Goal: Transaction & Acquisition: Purchase product/service

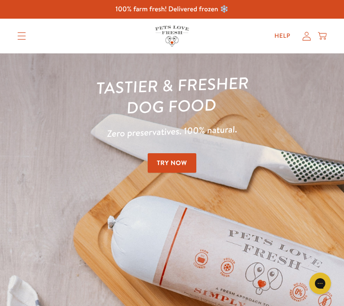
click at [307, 40] on icon at bounding box center [306, 36] width 9 height 9
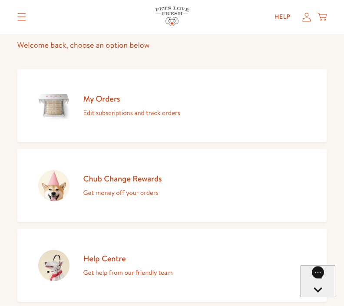
scroll to position [69, 0]
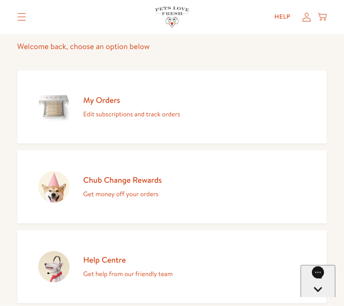
click at [150, 116] on p "Edit subscriptions and track orders" at bounding box center [131, 114] width 97 height 11
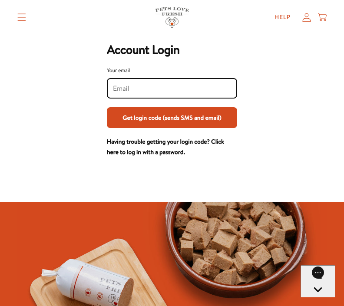
scroll to position [41, 0]
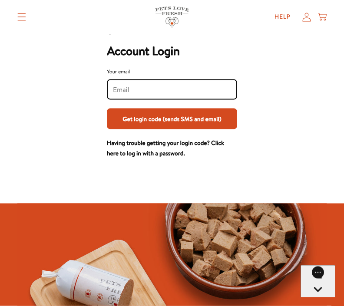
click at [211, 93] on input "Your email" at bounding box center [172, 90] width 118 height 10
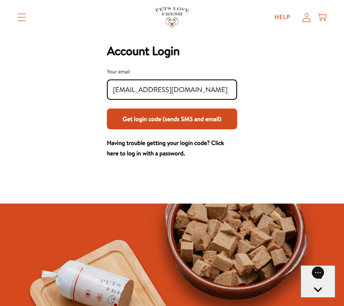
type input "Sharnaconnor@hotmail.co.uk"
click at [217, 114] on button "Get login code (sends SMS and email)" at bounding box center [172, 119] width 130 height 21
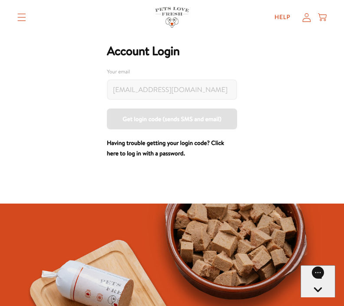
scroll to position [41, 0]
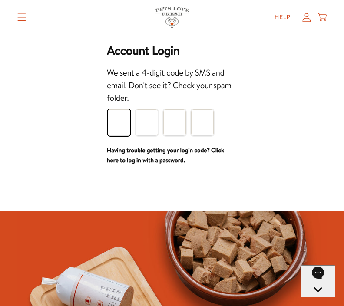
click at [122, 124] on input "Please enter your pin code" at bounding box center [119, 123] width 23 height 26
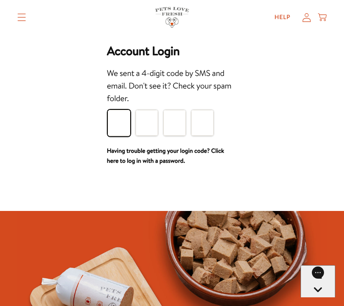
type input "4"
type input "5"
type input "8"
type input "3"
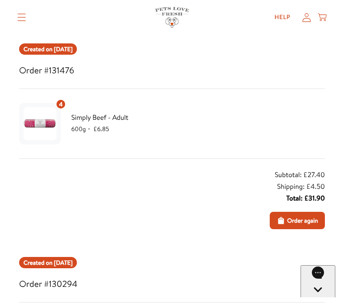
scroll to position [102, 0]
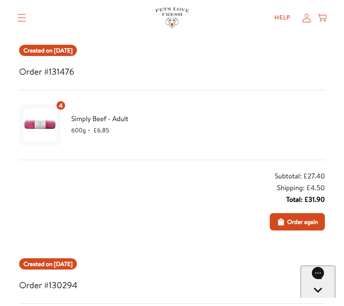
click at [159, 137] on div "4 Simply Beef - Adult 600g ・ £6.85" at bounding box center [92, 124] width 146 height 49
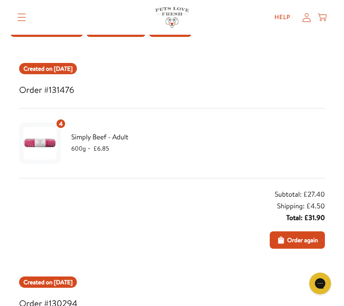
scroll to position [80, 0]
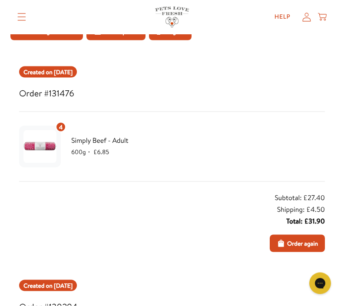
click at [219, 130] on div "4 Simply Beef - Adult 600g ・ £6.85" at bounding box center [172, 147] width 306 height 49
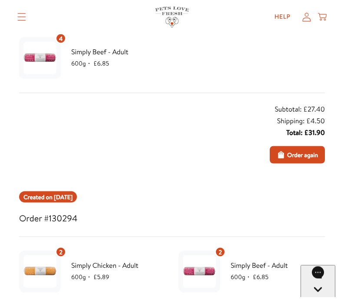
click at [311, 155] on span "Order again" at bounding box center [302, 155] width 31 height 10
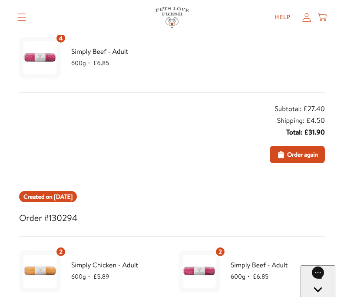
click at [303, 152] on span "Order again" at bounding box center [302, 155] width 31 height 10
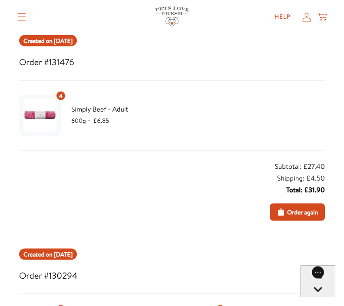
scroll to position [112, 0]
click at [296, 216] on span "Order again" at bounding box center [302, 212] width 31 height 10
click at [301, 208] on span "Order again" at bounding box center [302, 212] width 31 height 10
click at [303, 213] on span "Order again" at bounding box center [302, 212] width 31 height 10
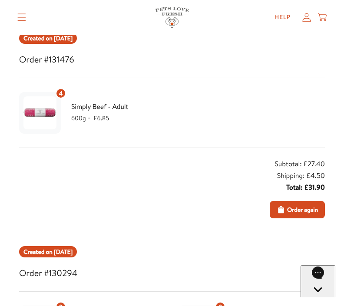
scroll to position [111, 0]
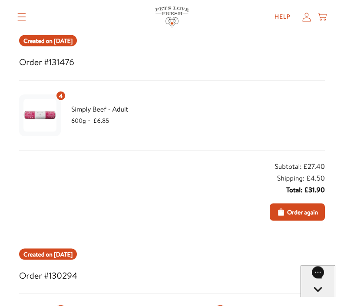
click at [301, 213] on span "Order again" at bounding box center [302, 213] width 31 height 10
click at [293, 217] on button "Order again" at bounding box center [297, 212] width 55 height 17
click at [288, 213] on span "Order again" at bounding box center [302, 213] width 31 height 10
click at [291, 206] on button "Order again" at bounding box center [297, 212] width 55 height 17
click at [294, 213] on span "Order again" at bounding box center [302, 213] width 31 height 10
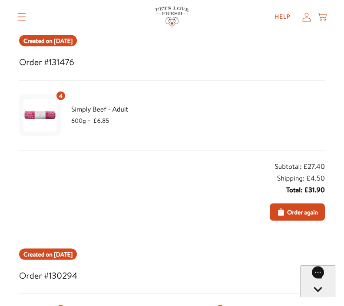
click at [306, 217] on button "Order again" at bounding box center [297, 212] width 55 height 17
click at [306, 212] on span "Order again" at bounding box center [302, 213] width 31 height 10
click at [306, 214] on span "Order again" at bounding box center [302, 213] width 31 height 10
click at [274, 216] on button "Order again" at bounding box center [297, 212] width 55 height 17
click at [301, 204] on button "Order again" at bounding box center [297, 212] width 55 height 17
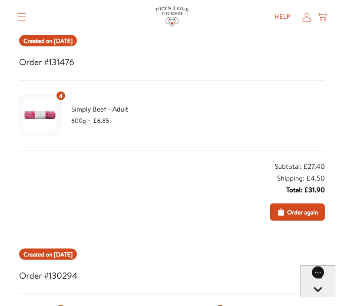
click at [292, 213] on span "Order again" at bounding box center [302, 213] width 31 height 10
click at [291, 206] on button "Order again" at bounding box center [297, 212] width 55 height 17
click at [77, 45] on div "Created on Jul 28, 2025" at bounding box center [48, 40] width 58 height 11
click at [302, 219] on button "Order again" at bounding box center [297, 211] width 55 height 17
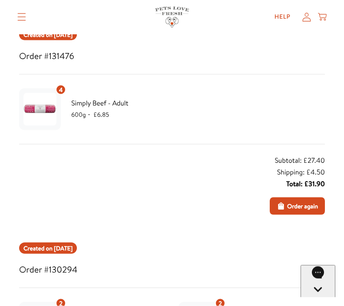
scroll to position [118, 0]
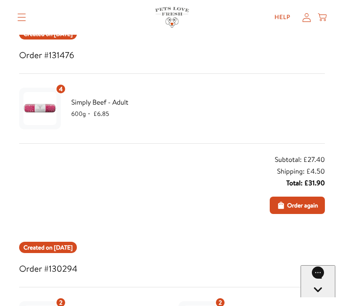
click at [96, 108] on div "Simply Beef - Adult 600g ・ £6.85" at bounding box center [118, 108] width 94 height 23
click at [305, 206] on span "Order again" at bounding box center [302, 206] width 31 height 10
click at [54, 108] on img at bounding box center [39, 108] width 33 height 33
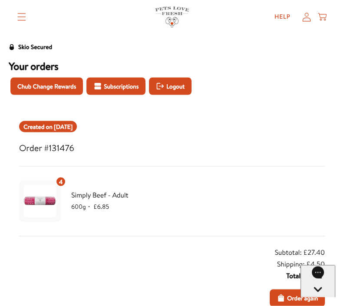
scroll to position [26, 0]
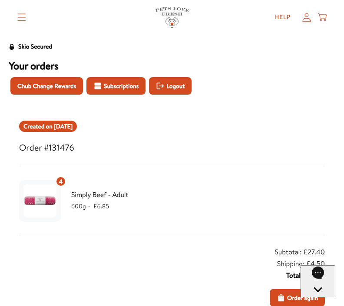
click at [292, 301] on span "Order again" at bounding box center [302, 298] width 31 height 10
click at [310, 22] on icon at bounding box center [306, 17] width 9 height 9
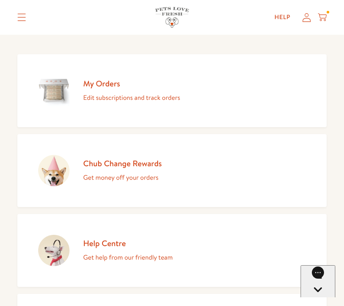
scroll to position [83, 0]
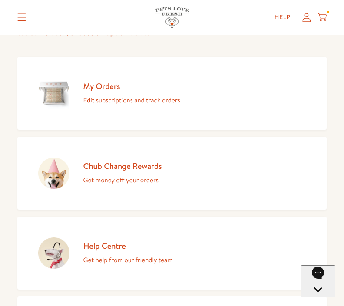
click at [160, 108] on link "My Orders Edit subscriptions and track orders" at bounding box center [172, 93] width 310 height 73
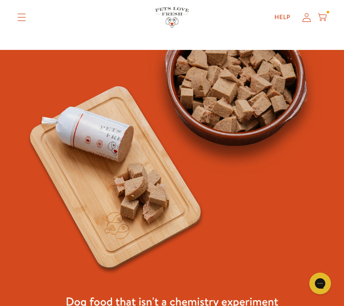
scroll to position [198, 0]
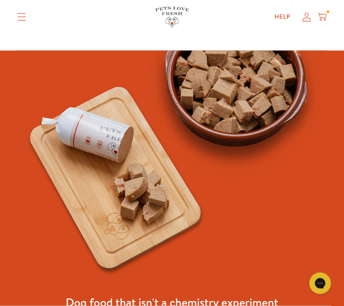
click at [309, 19] on icon at bounding box center [306, 17] width 9 height 9
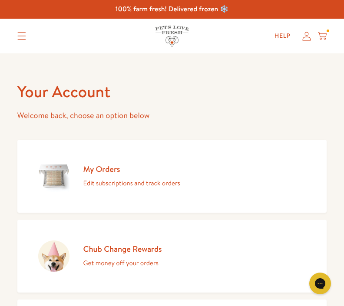
click at [204, 168] on link "My Orders Edit subscriptions and track orders" at bounding box center [172, 176] width 310 height 73
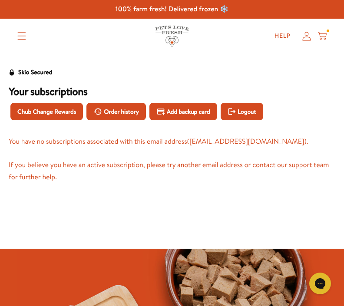
click at [137, 115] on span "Order history" at bounding box center [121, 112] width 35 height 10
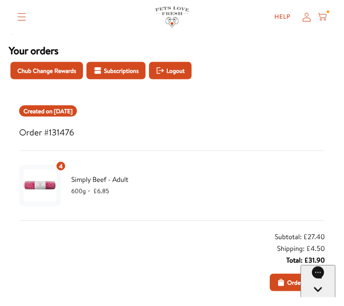
click at [297, 288] on button "Order again" at bounding box center [297, 282] width 55 height 17
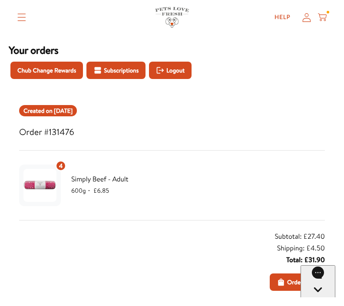
click at [301, 287] on button "Order again" at bounding box center [297, 282] width 55 height 17
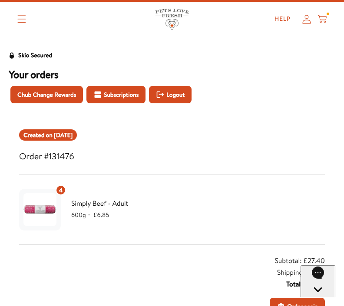
scroll to position [18, 0]
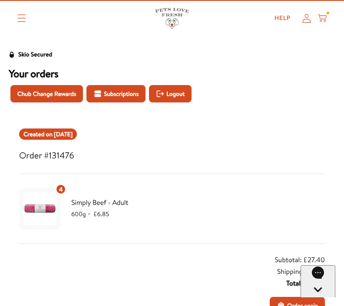
click at [72, 212] on span "600g ・" at bounding box center [82, 214] width 22 height 9
click at [45, 214] on img at bounding box center [39, 209] width 33 height 33
click at [101, 209] on div "Simply Beef - Adult 600g ・ £6.85" at bounding box center [118, 208] width 94 height 23
click at [17, 21] on icon "Translation missing: en.sections.header.menu" at bounding box center [21, 18] width 9 height 8
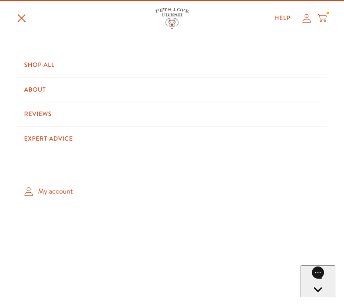
click at [329, 14] on div at bounding box center [328, 13] width 3 height 3
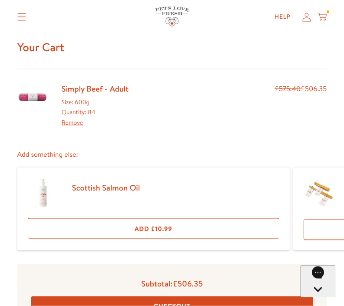
click at [80, 120] on link "Remove" at bounding box center [72, 122] width 21 height 9
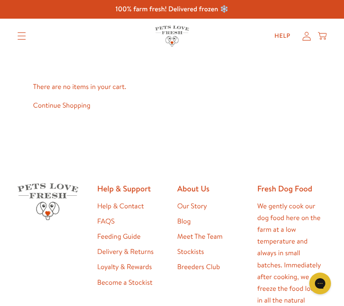
click at [310, 37] on icon at bounding box center [306, 36] width 9 height 9
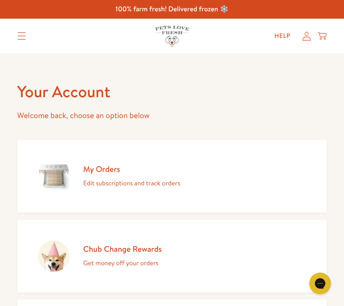
click at [210, 186] on link "My Orders Edit subscriptions and track orders" at bounding box center [172, 176] width 310 height 73
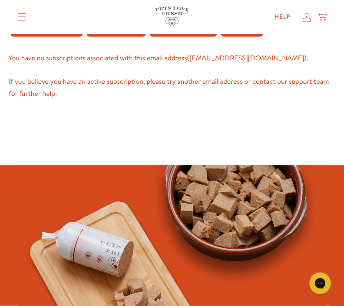
scroll to position [67, 0]
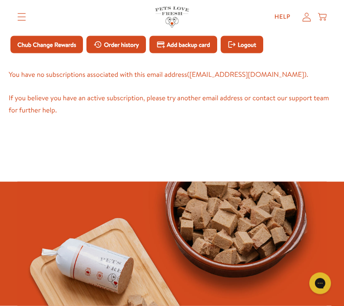
click at [135, 50] on button "Order history" at bounding box center [116, 44] width 60 height 17
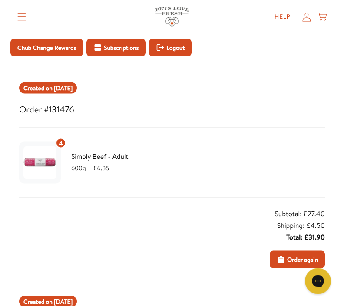
scroll to position [63, 0]
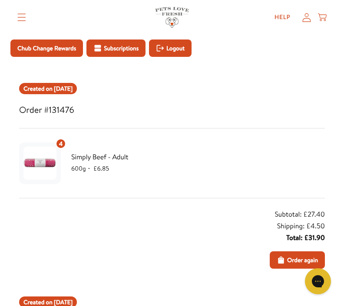
click at [305, 265] on button "Order again" at bounding box center [297, 260] width 55 height 17
click at [327, 15] on icon at bounding box center [322, 15] width 9 height 5
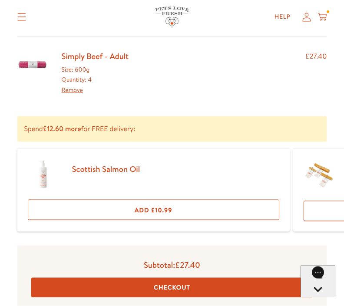
scroll to position [60, 0]
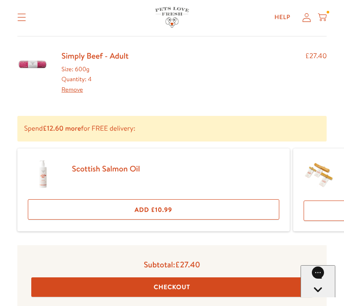
click at [189, 289] on button "Checkout" at bounding box center [172, 288] width 282 height 20
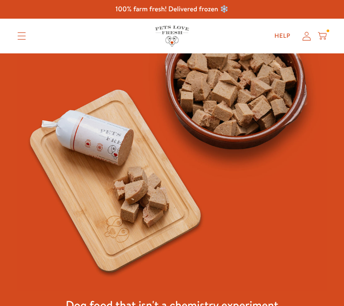
scroll to position [437, 0]
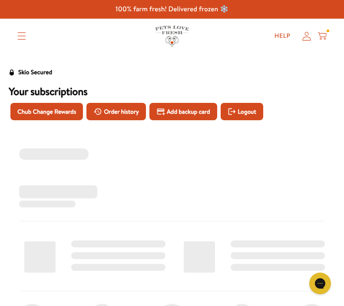
click at [302, 39] on icon at bounding box center [306, 36] width 9 height 9
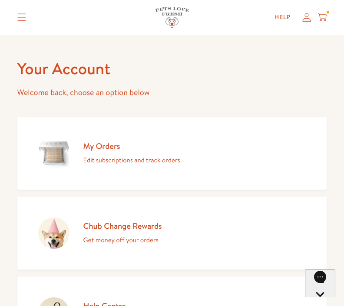
scroll to position [24, 0]
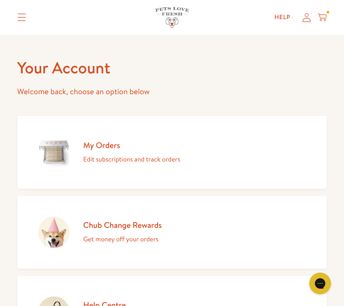
click at [302, 21] on icon at bounding box center [306, 17] width 9 height 9
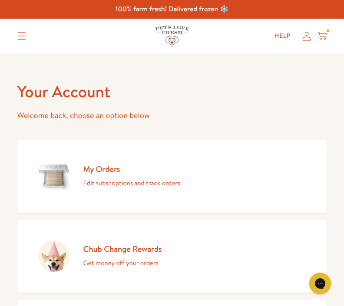
click at [308, 33] on icon at bounding box center [306, 36] width 9 height 9
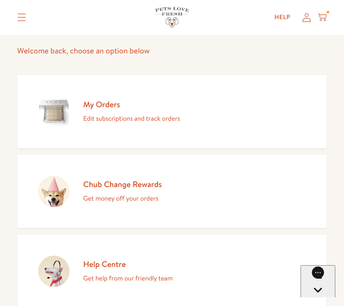
scroll to position [65, 0]
click at [199, 120] on link "My Orders Edit subscriptions and track orders" at bounding box center [172, 111] width 310 height 73
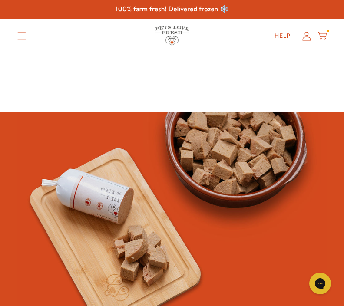
scroll to position [0, 0]
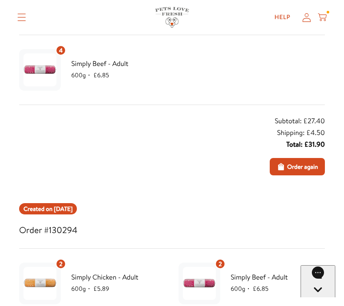
scroll to position [158, 0]
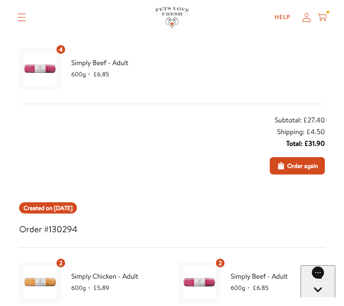
click at [313, 170] on span "Order again" at bounding box center [302, 166] width 31 height 10
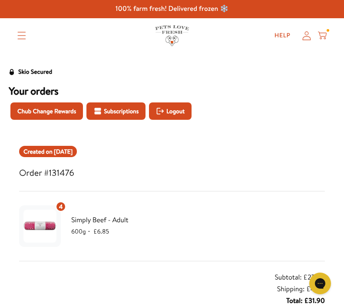
scroll to position [0, 0]
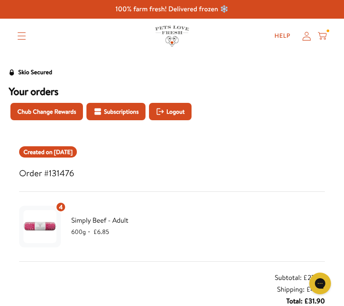
click at [322, 40] on icon at bounding box center [322, 36] width 9 height 10
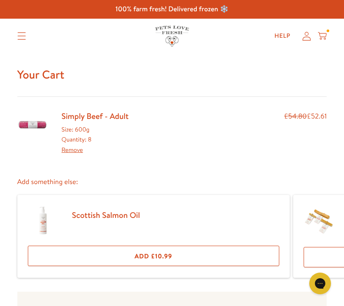
click at [79, 152] on link "Remove" at bounding box center [72, 150] width 21 height 9
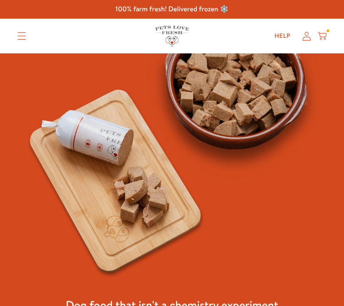
click at [326, 36] on icon at bounding box center [322, 36] width 9 height 10
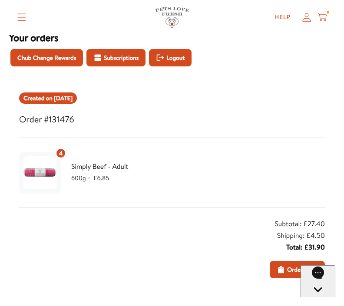
scroll to position [53, 0]
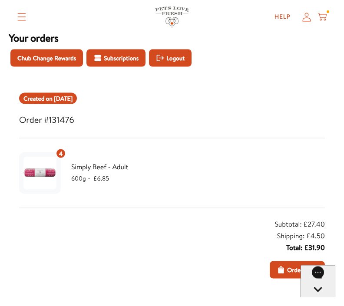
click at [327, 18] on icon at bounding box center [322, 18] width 9 height 10
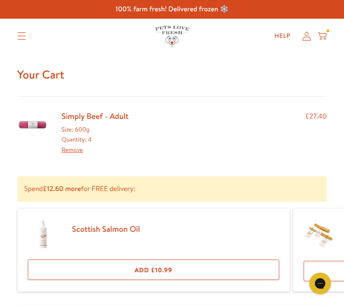
click at [79, 150] on link "Remove" at bounding box center [72, 150] width 21 height 9
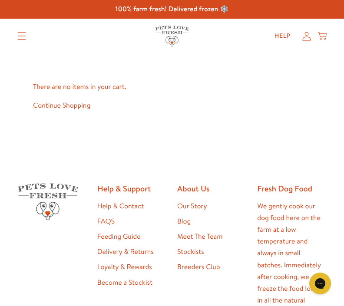
click at [302, 40] on icon at bounding box center [306, 36] width 9 height 9
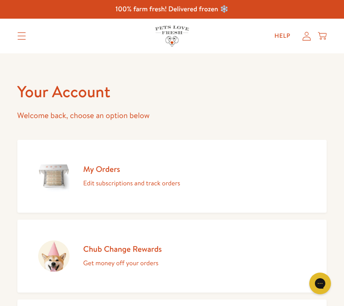
click at [146, 189] on link "My Orders Edit subscriptions and track orders" at bounding box center [172, 176] width 310 height 73
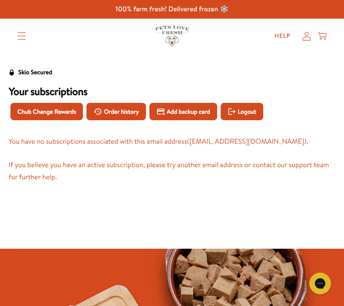
click at [135, 117] on button "Order history" at bounding box center [116, 111] width 60 height 17
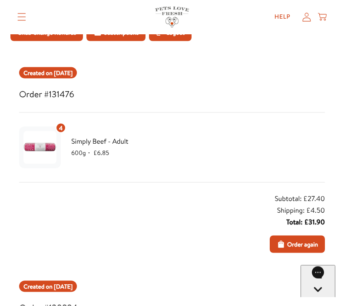
scroll to position [77, 0]
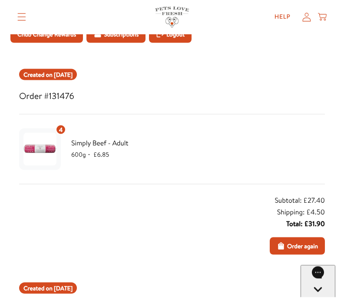
click at [311, 247] on span "Order again" at bounding box center [302, 247] width 31 height 10
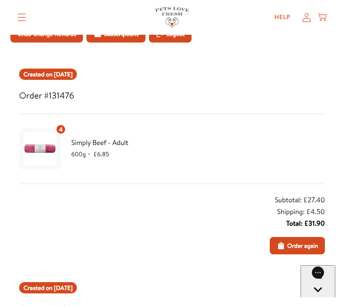
click at [326, 22] on icon at bounding box center [322, 18] width 9 height 10
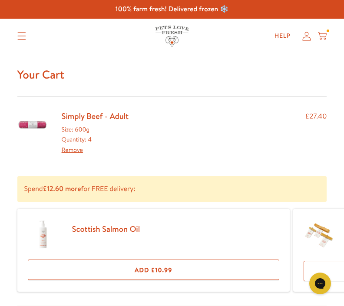
click at [325, 36] on icon at bounding box center [322, 36] width 9 height 10
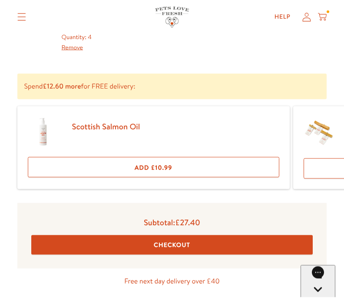
scroll to position [100, 0]
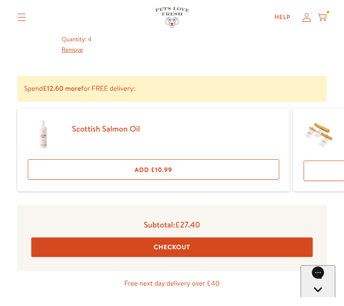
click at [186, 252] on button "Checkout" at bounding box center [172, 248] width 282 height 20
